Goal: Task Accomplishment & Management: Complete application form

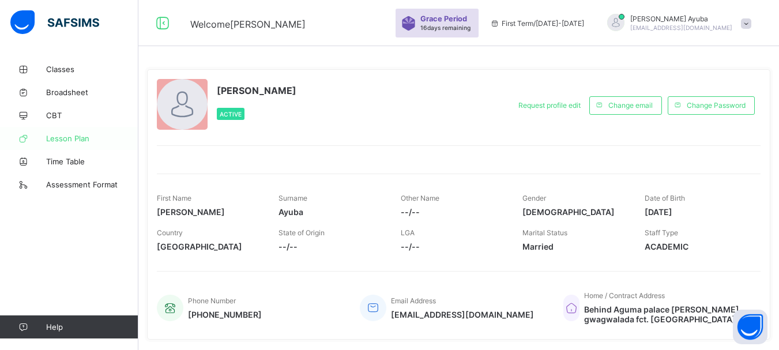
click at [78, 142] on span "Lesson Plan" at bounding box center [92, 138] width 92 height 9
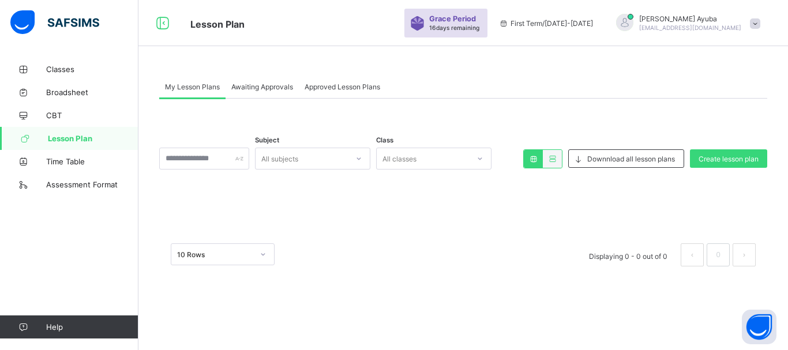
click at [298, 159] on div "All subjects" at bounding box center [279, 159] width 37 height 22
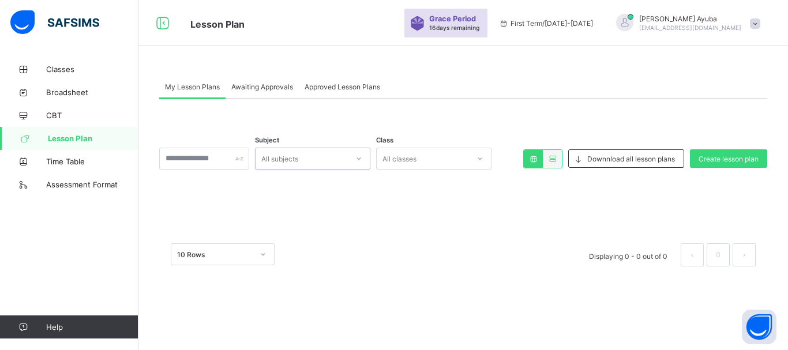
click at [298, 159] on div "All subjects" at bounding box center [279, 159] width 37 height 22
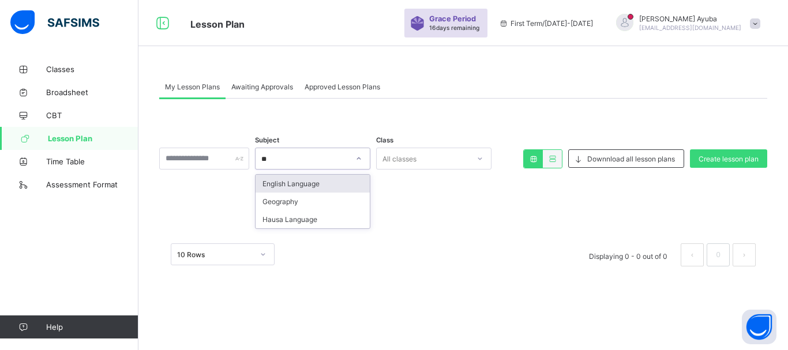
type input "***"
click at [308, 184] on div "Geography" at bounding box center [312, 184] width 114 height 18
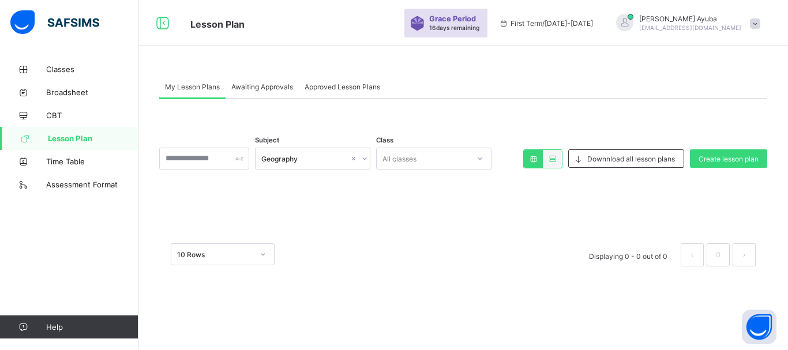
click at [262, 254] on icon at bounding box center [263, 254] width 4 height 2
click at [262, 254] on icon at bounding box center [262, 254] width 7 height 12
click at [262, 254] on icon at bounding box center [263, 254] width 4 height 2
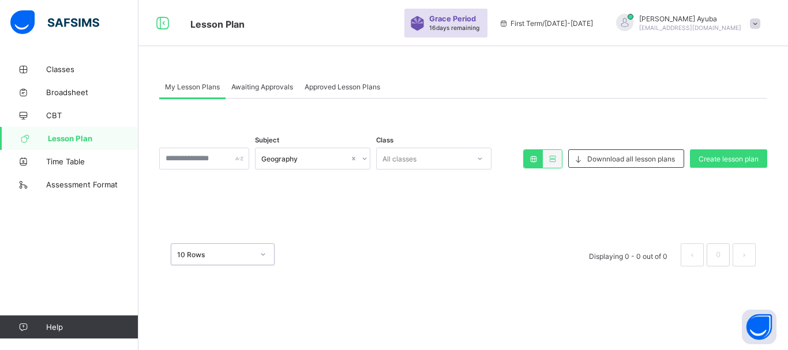
click at [262, 254] on icon at bounding box center [262, 254] width 7 height 12
click at [262, 254] on icon at bounding box center [263, 254] width 4 height 2
click at [262, 254] on icon at bounding box center [262, 254] width 7 height 12
click at [300, 210] on div "Subject Geography Class All classes Downnload all lesson plans Create lesson pl…" at bounding box center [463, 188] width 608 height 179
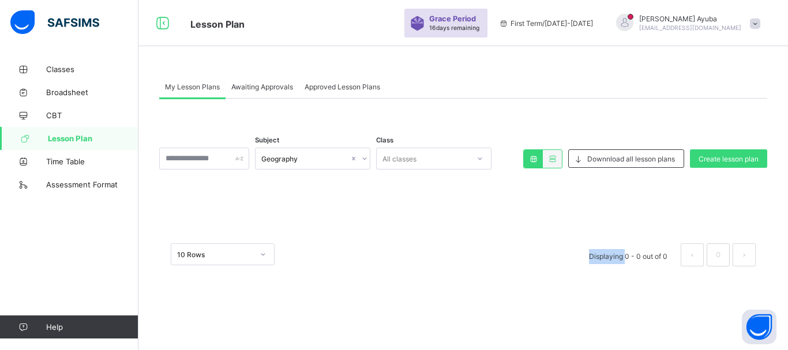
click at [300, 210] on div "Subject Geography Class All classes Downnload all lesson plans Create lesson pl…" at bounding box center [463, 188] width 608 height 179
click at [374, 202] on div "Subject Geography Class All classes Downnload all lesson plans Create lesson pl…" at bounding box center [463, 188] width 608 height 179
click at [706, 160] on span "Create lesson plan" at bounding box center [728, 159] width 60 height 9
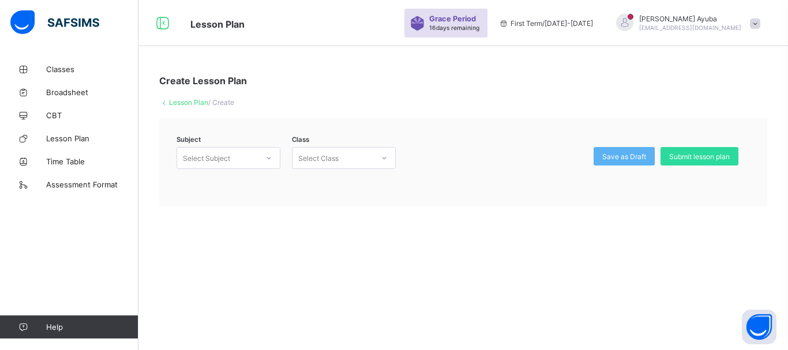
click at [236, 158] on div "Select Subject" at bounding box center [217, 158] width 81 height 16
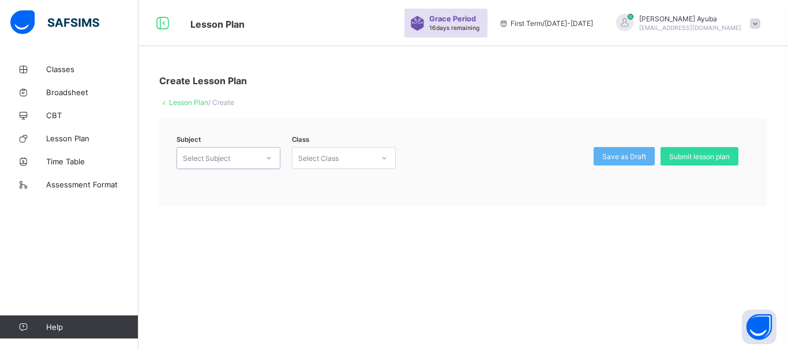
click at [236, 158] on div "Select Subject" at bounding box center [217, 158] width 81 height 16
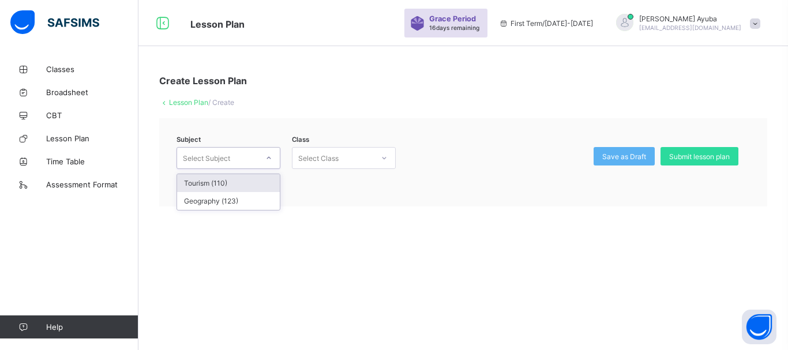
click at [236, 158] on div "Select Subject" at bounding box center [217, 158] width 81 height 16
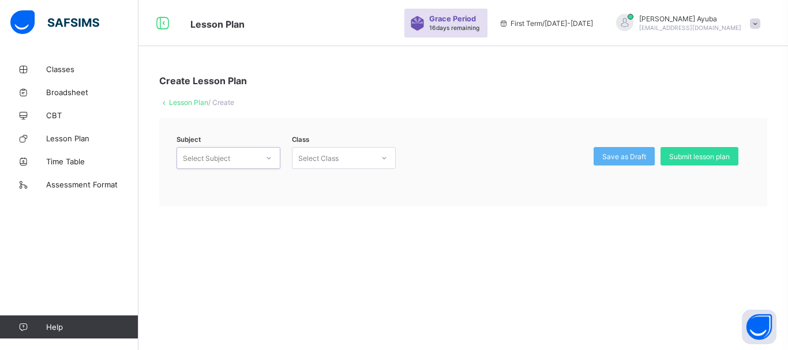
click at [236, 158] on div "Select Subject" at bounding box center [217, 158] width 81 height 16
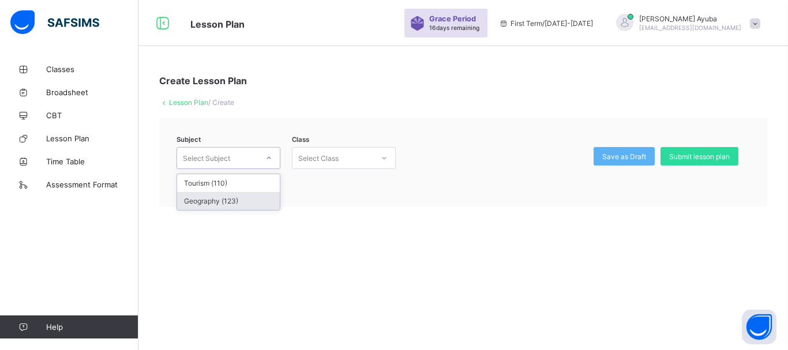
drag, startPoint x: 236, startPoint y: 158, endPoint x: 233, endPoint y: 201, distance: 42.8
click at [233, 169] on div "option Geography (123) focused, 2 of 2. 2 results available. Use Up and Down to…" at bounding box center [228, 158] width 104 height 22
click at [233, 201] on div "Geography (123)" at bounding box center [228, 201] width 103 height 18
click at [327, 159] on div "Select Class" at bounding box center [318, 158] width 40 height 22
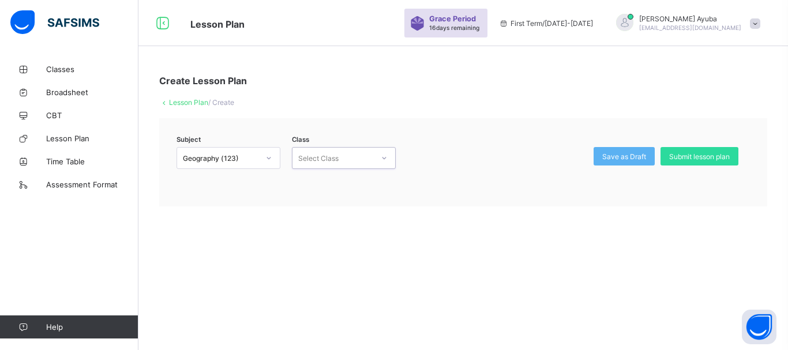
click at [327, 158] on div "Select Class" at bounding box center [318, 158] width 40 height 22
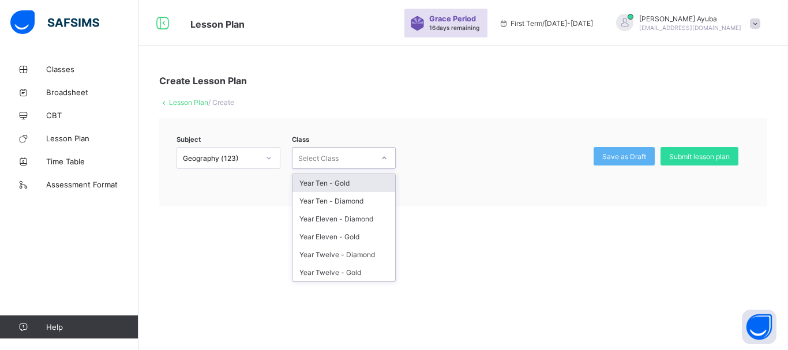
click at [327, 158] on div "Select Class" at bounding box center [318, 158] width 40 height 22
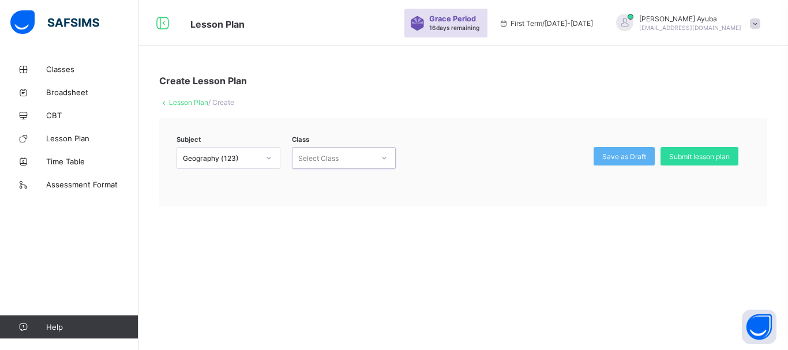
click at [327, 158] on div "Select Class" at bounding box center [318, 158] width 40 height 22
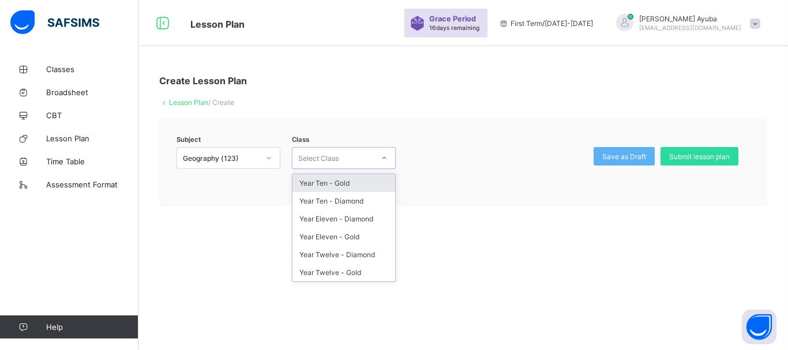
click at [326, 158] on div "Select Class" at bounding box center [318, 158] width 40 height 22
